Goal: Use online tool/utility: Utilize a website feature to perform a specific function

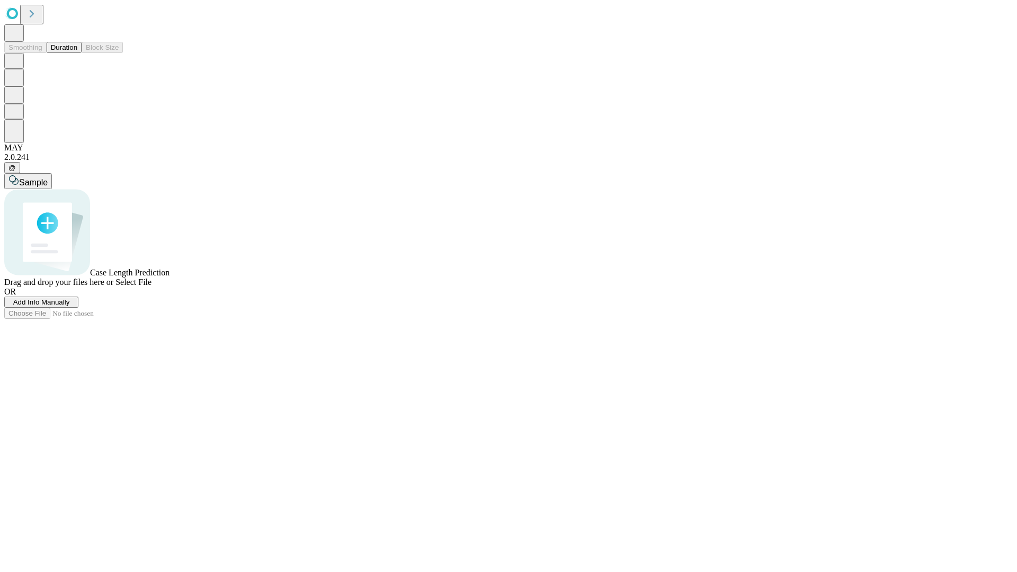
click at [70, 306] on span "Add Info Manually" at bounding box center [41, 302] width 57 height 8
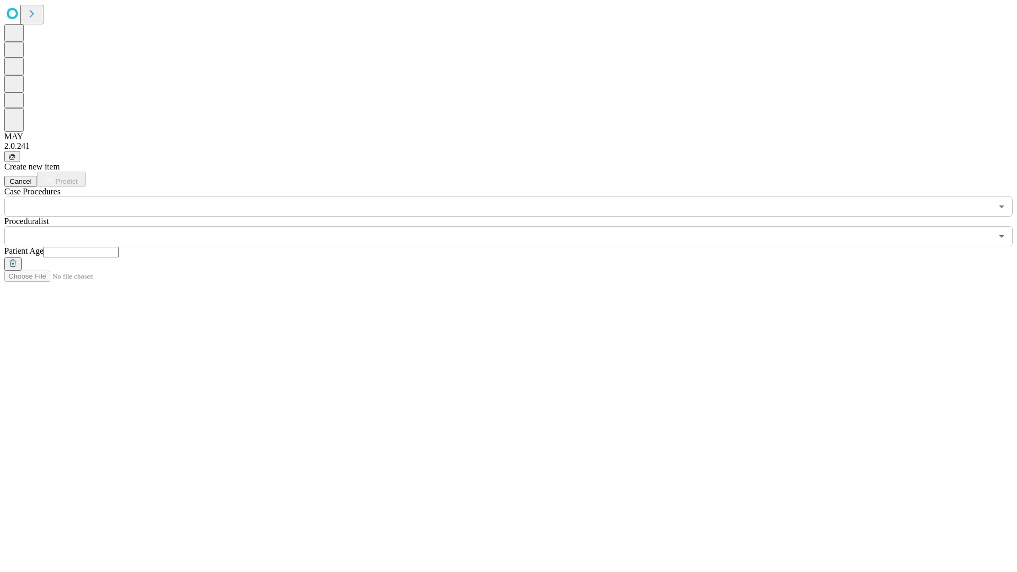
click at [119, 247] on input "text" at bounding box center [80, 252] width 75 height 11
type input "**"
click at [516, 226] on input "text" at bounding box center [498, 236] width 988 height 20
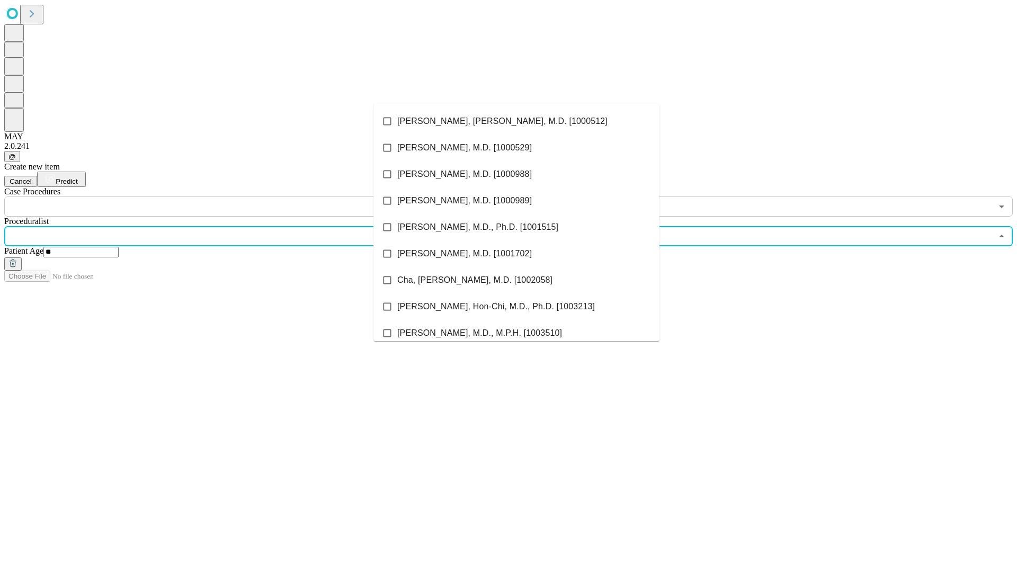
click at [516, 121] on li "[PERSON_NAME], [PERSON_NAME], M.D. [1000512]" at bounding box center [516, 121] width 286 height 26
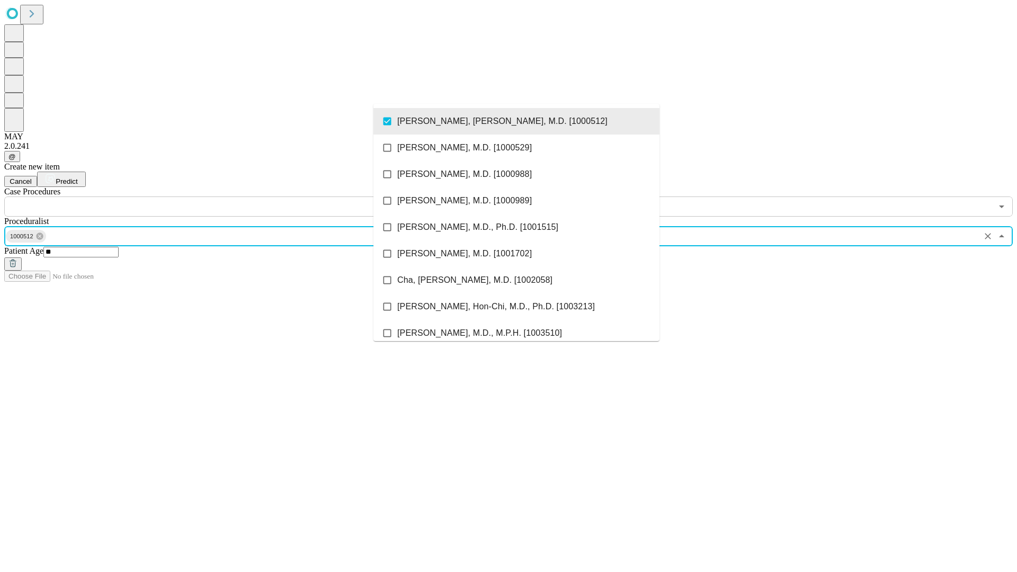
click at [222, 196] on input "text" at bounding box center [498, 206] width 988 height 20
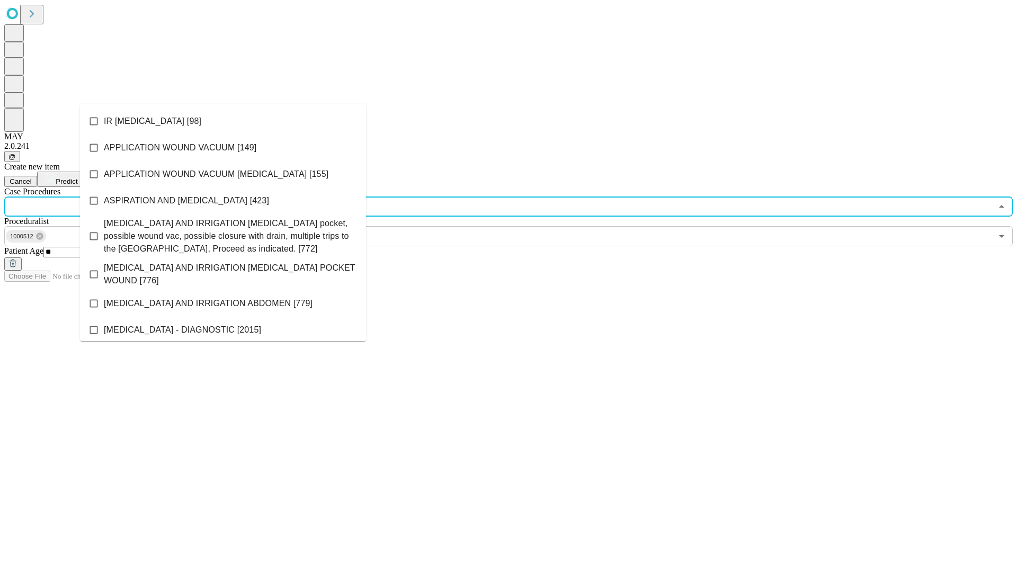
click at [223, 121] on li "IR [MEDICAL_DATA] [98]" at bounding box center [223, 121] width 286 height 26
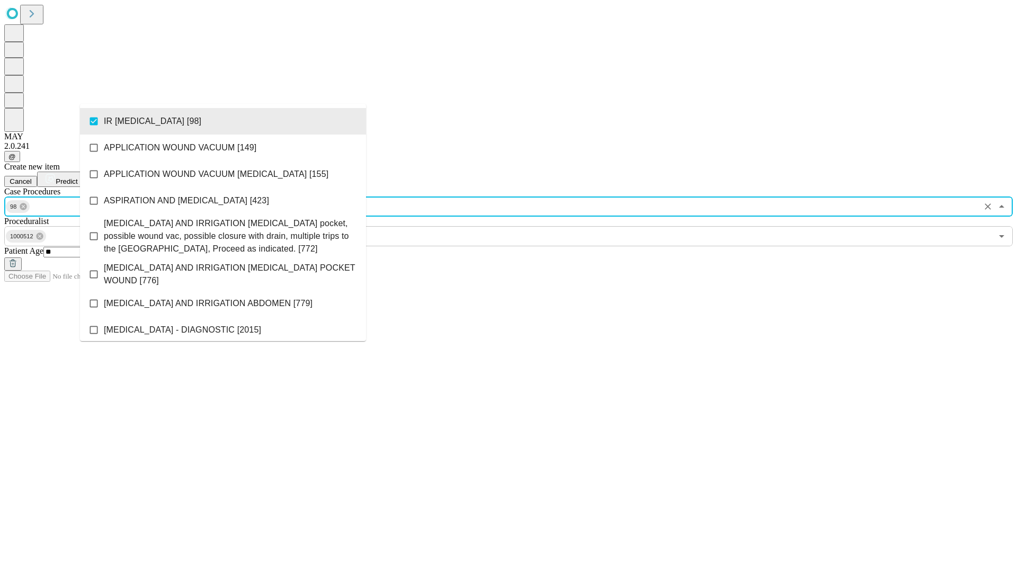
click at [77, 177] on span "Predict" at bounding box center [67, 181] width 22 height 8
